Goal: Task Accomplishment & Management: Manage account settings

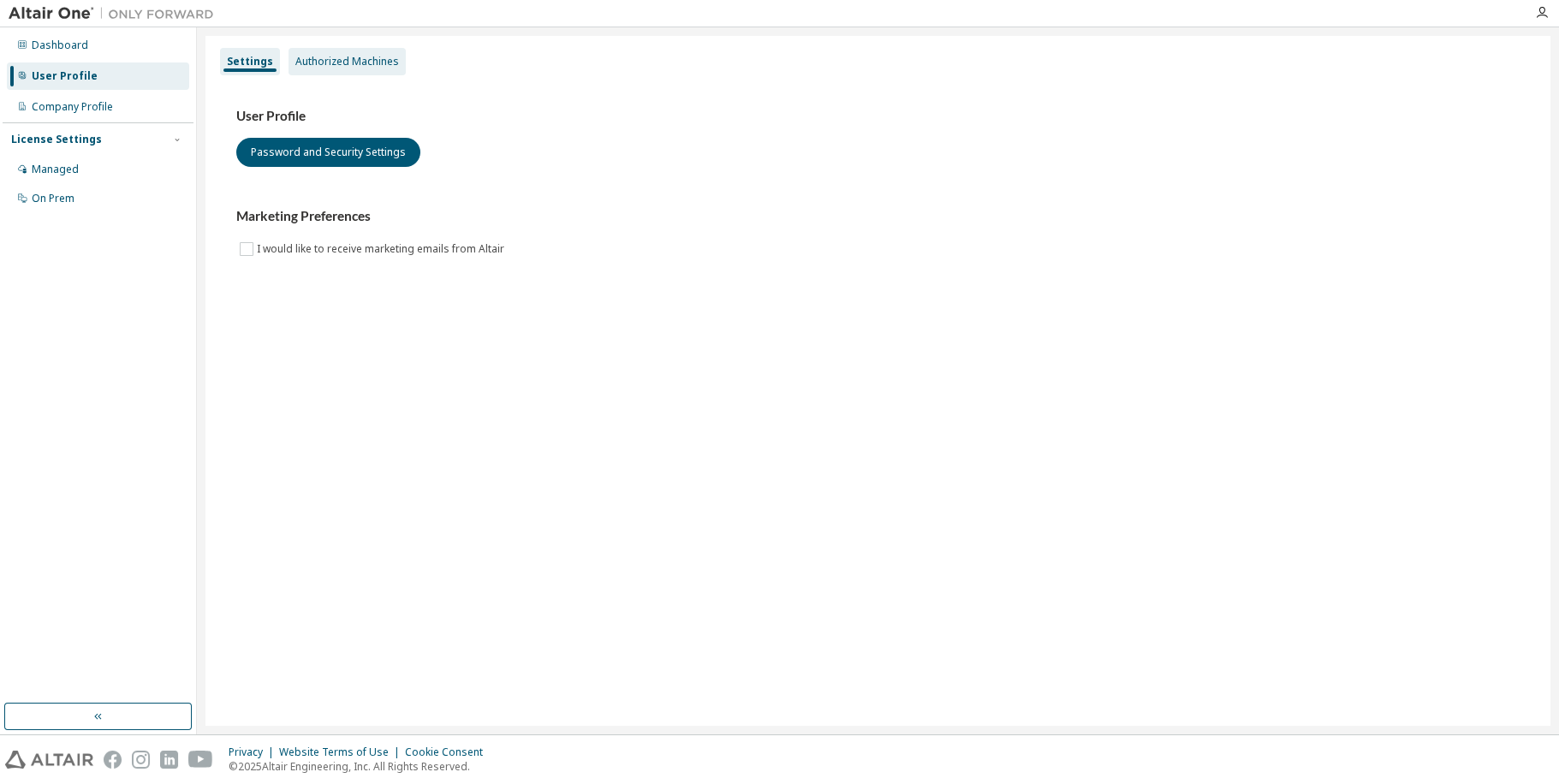
click at [357, 54] on div "Authorized Machines" at bounding box center [347, 61] width 104 height 14
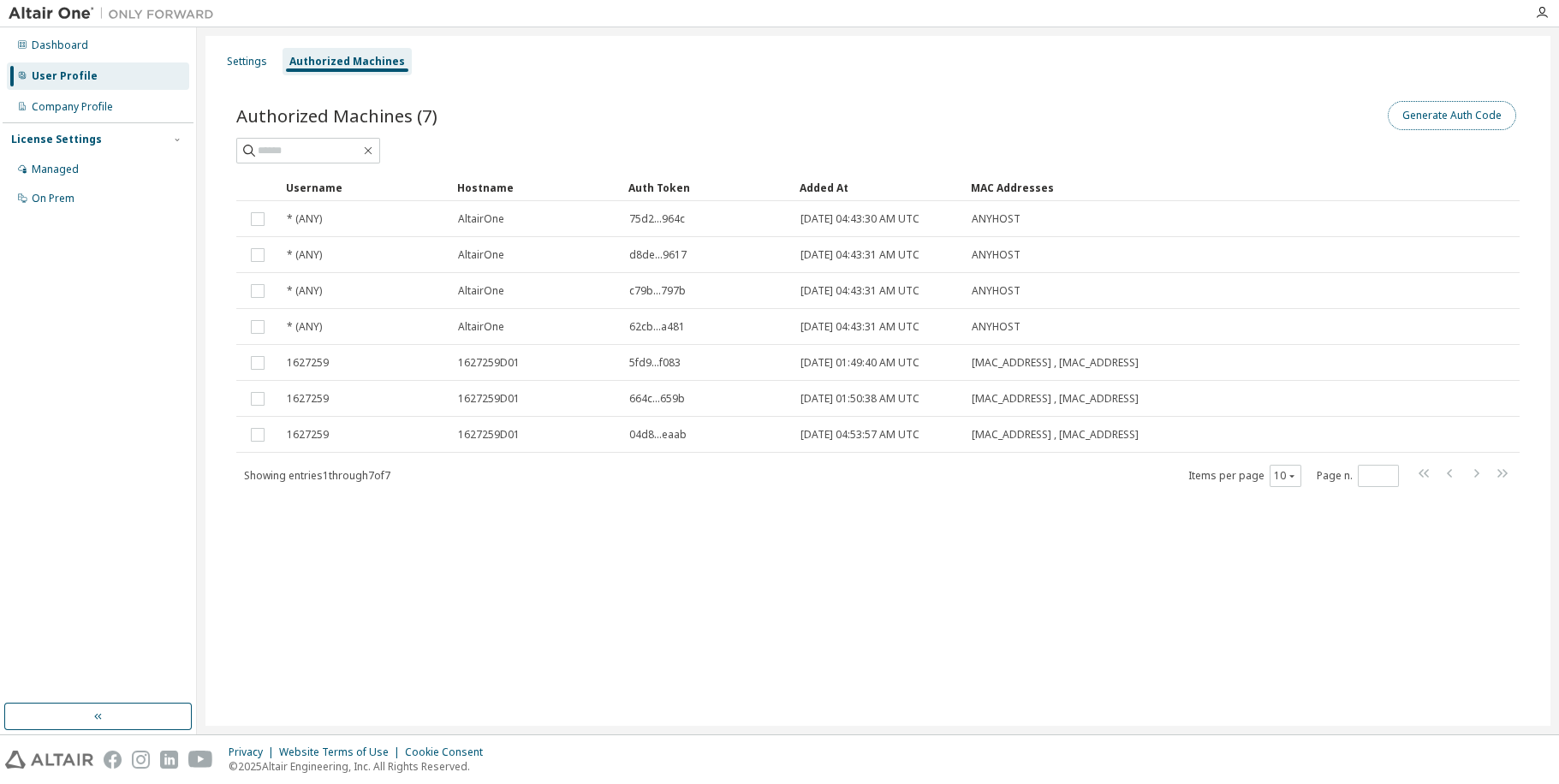
click at [1433, 113] on button "Generate Auth Code" at bounding box center [1452, 115] width 128 height 29
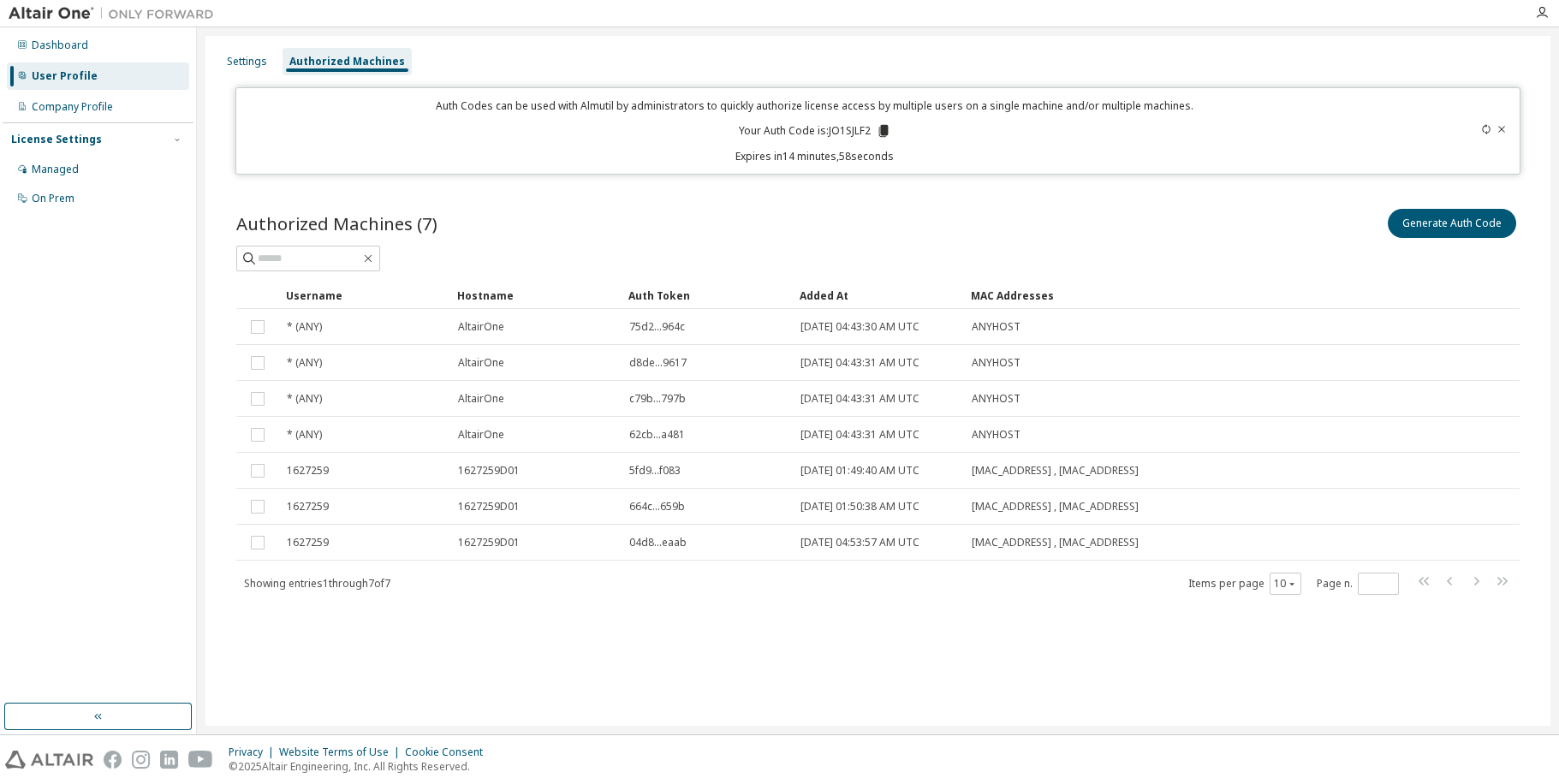
click at [882, 132] on icon at bounding box center [883, 131] width 9 height 12
